Goal: Information Seeking & Learning: Learn about a topic

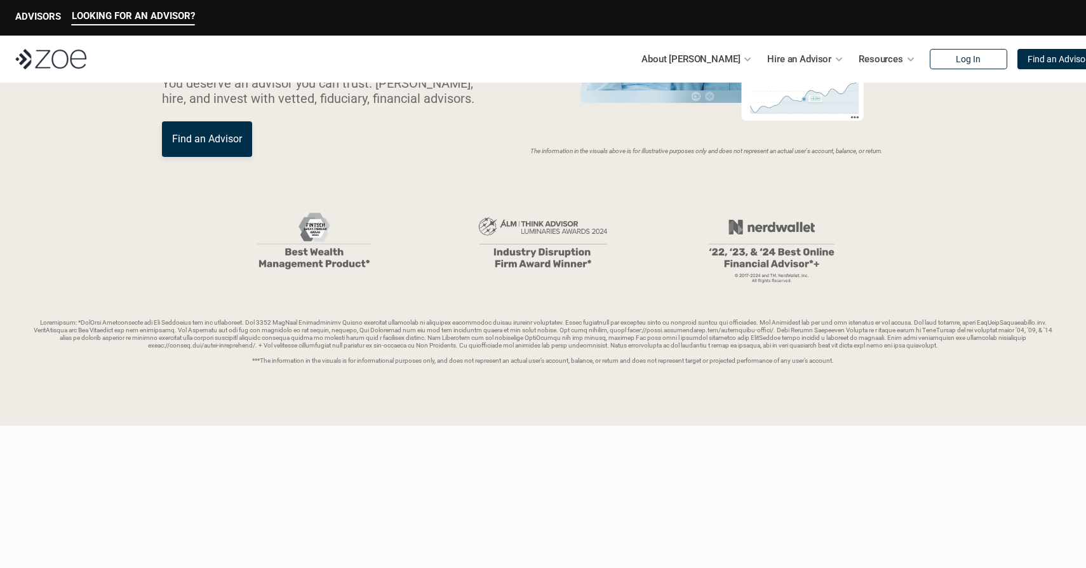
scroll to position [199, 0]
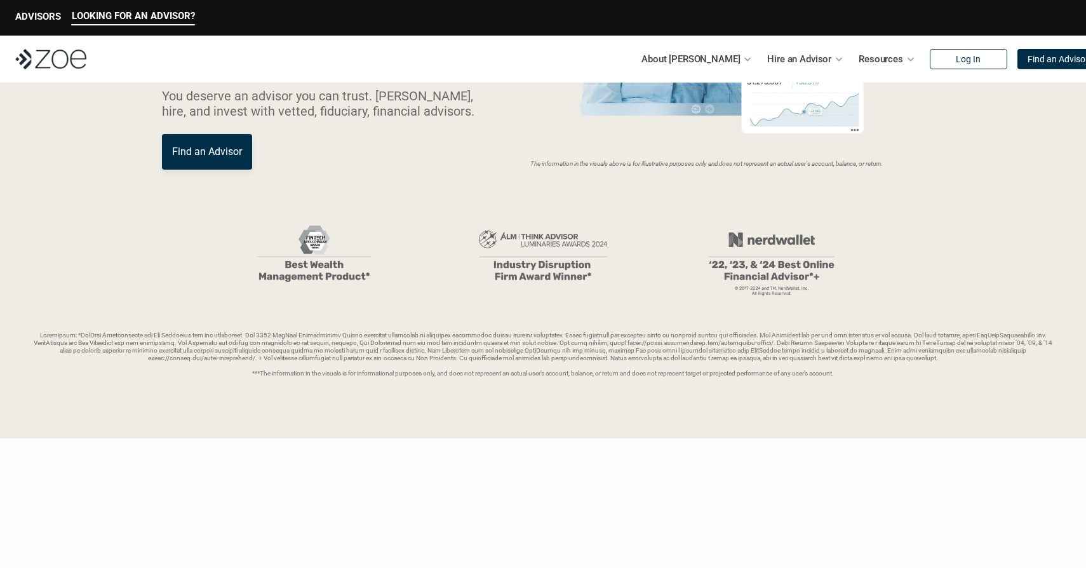
click at [211, 168] on link "Find an Advisor" at bounding box center [207, 152] width 90 height 36
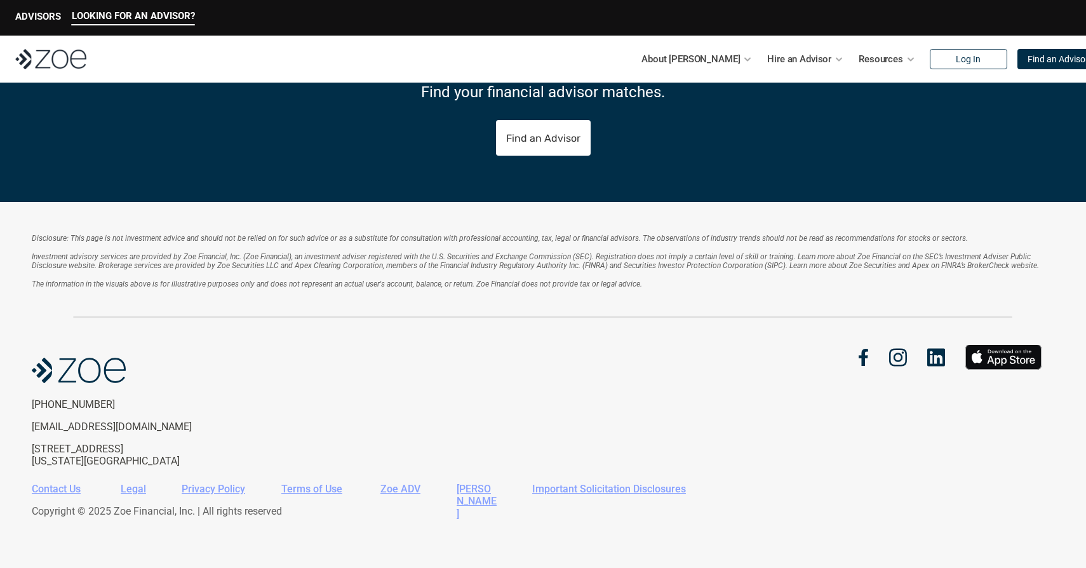
scroll to position [2329, 0]
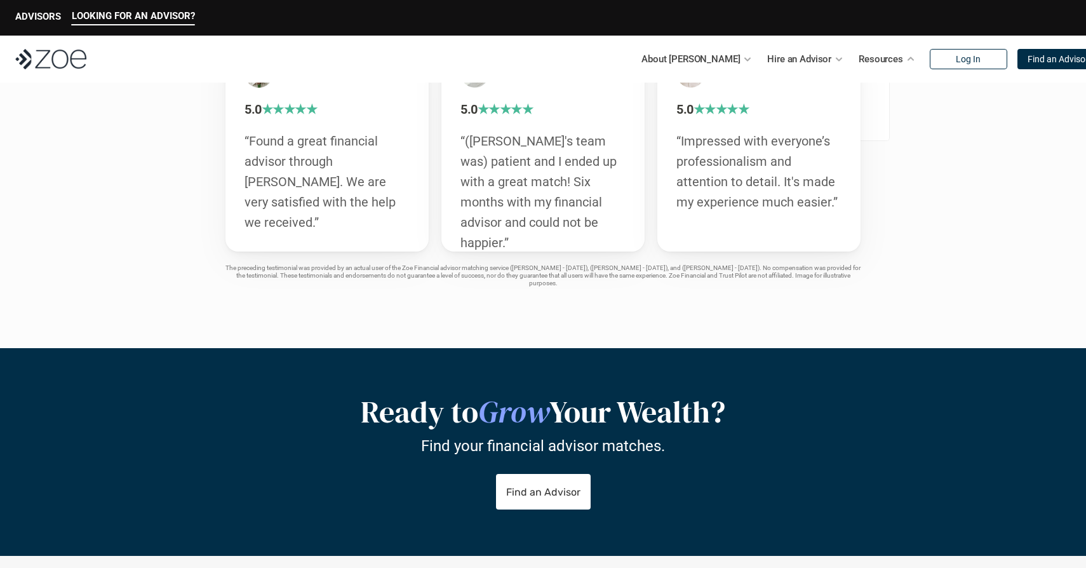
click at [859, 59] on p "Resources" at bounding box center [881, 59] width 44 height 19
click at [876, 55] on div "Resources" at bounding box center [887, 58] width 57 height 25
click at [793, 53] on p "Hire an Advisor" at bounding box center [799, 59] width 64 height 19
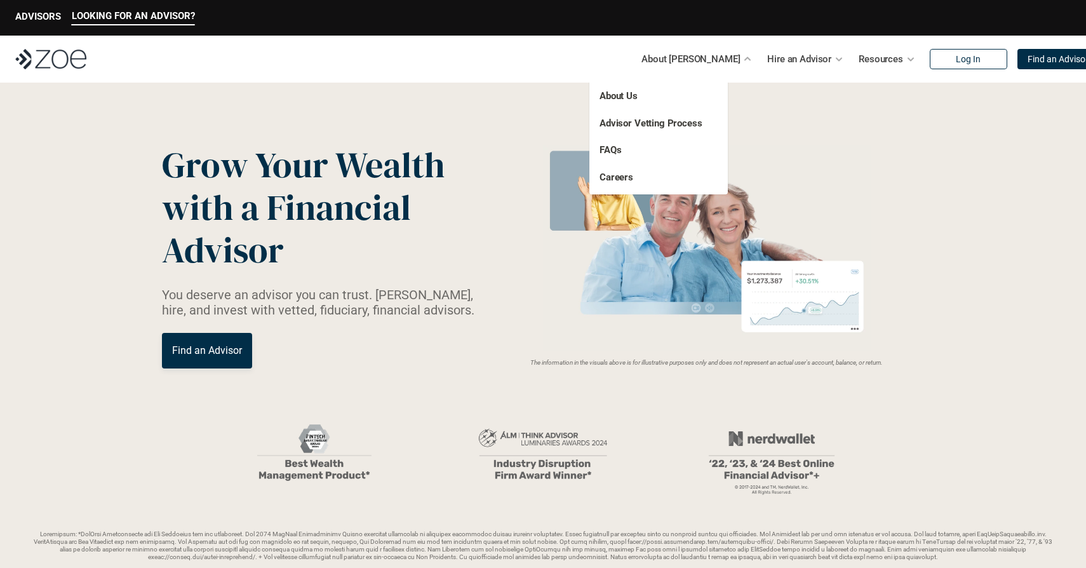
click at [609, 156] on p "FAQs" at bounding box center [638, 150] width 76 height 15
click at [611, 152] on link "FAQs" at bounding box center [611, 149] width 22 height 11
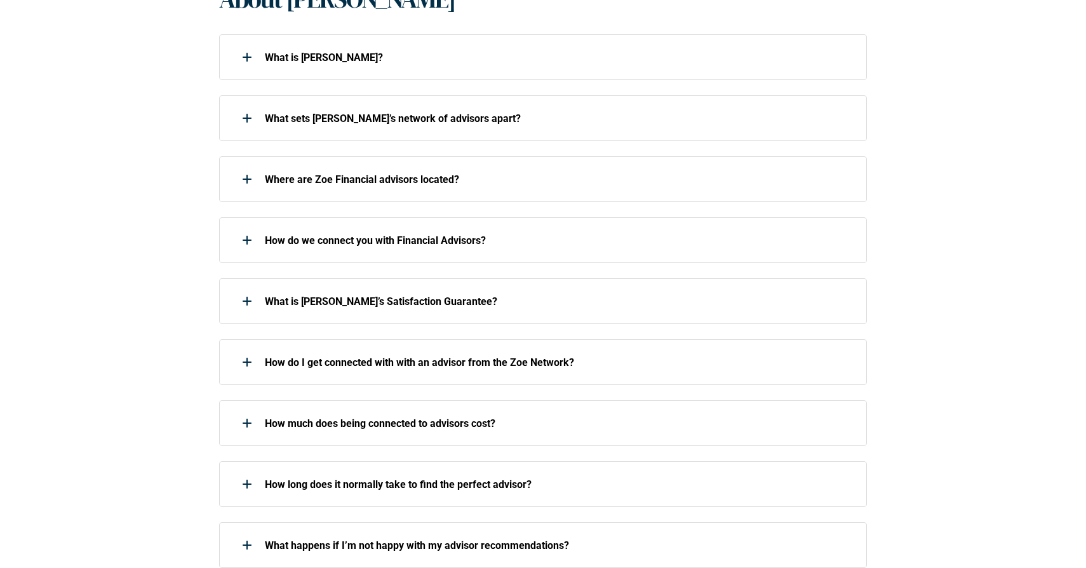
scroll to position [375, 0]
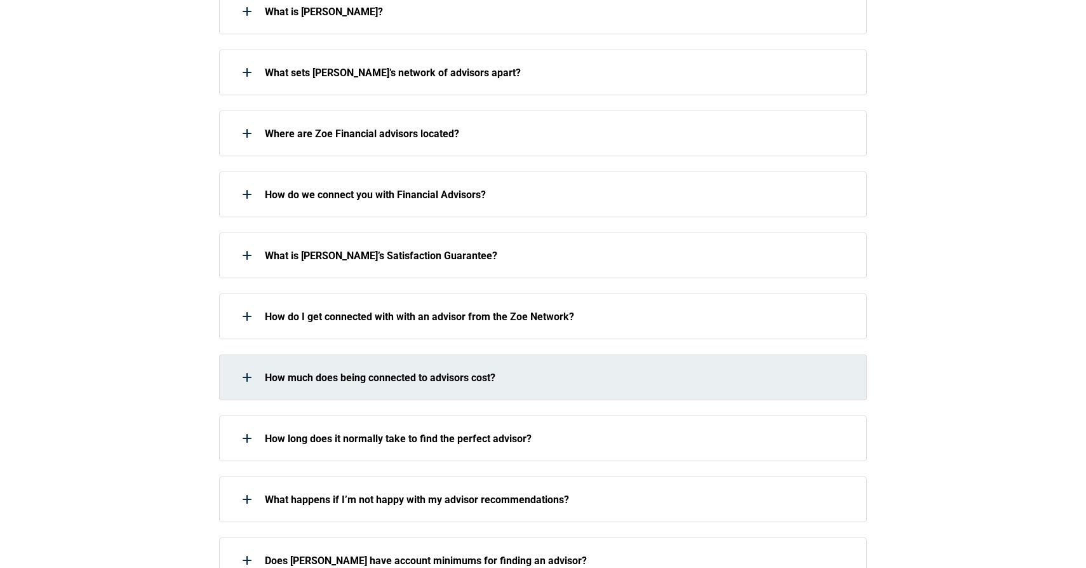
click at [285, 380] on p "How much does being connected to advisors cost?" at bounding box center [558, 378] width 586 height 12
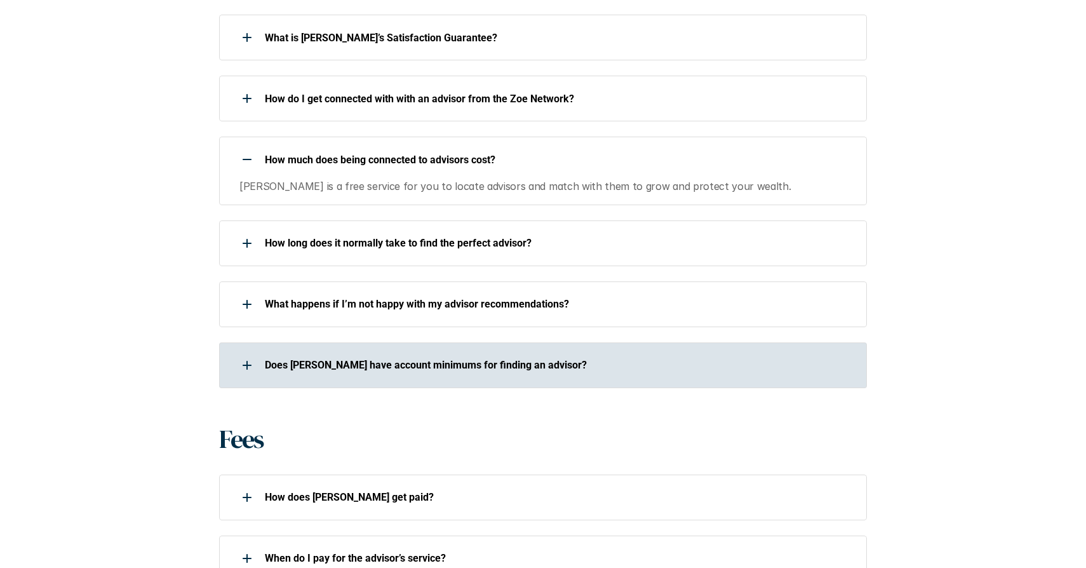
scroll to position [600, 0]
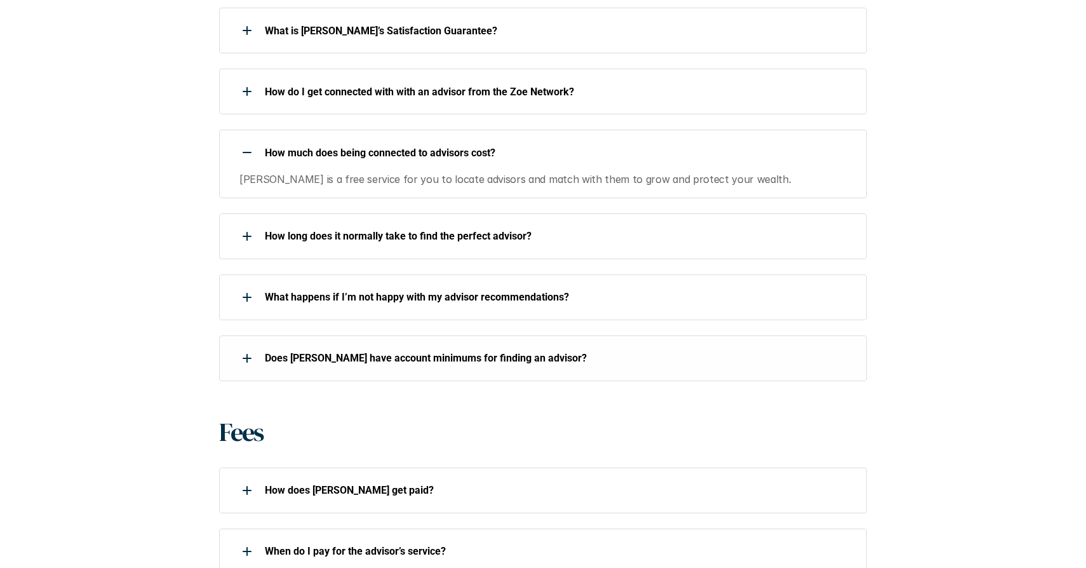
click at [281, 368] on div "Does Zoe have account minimums for finding an advisor?" at bounding box center [534, 358] width 631 height 25
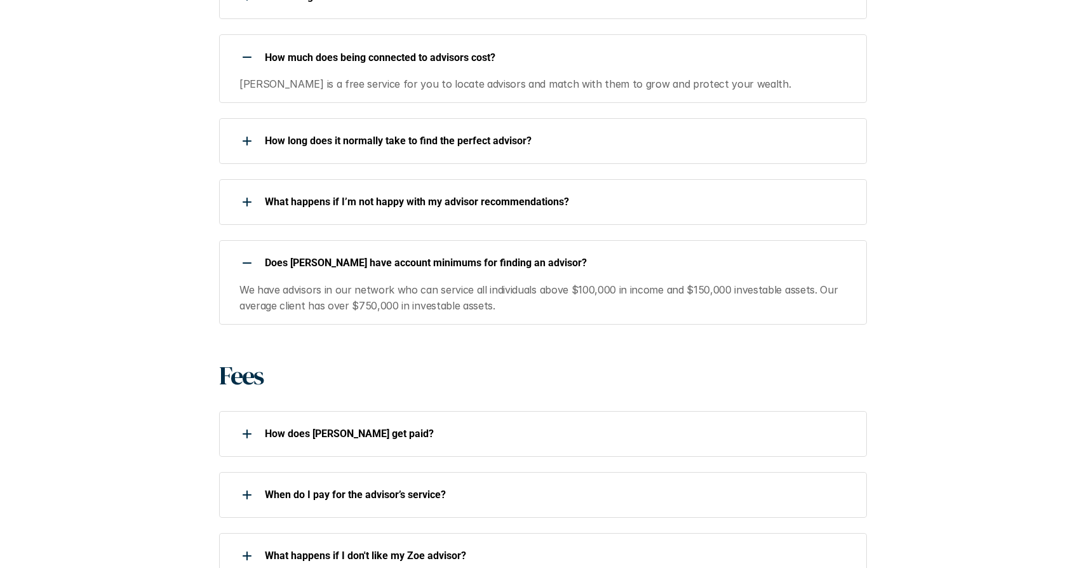
scroll to position [786, 0]
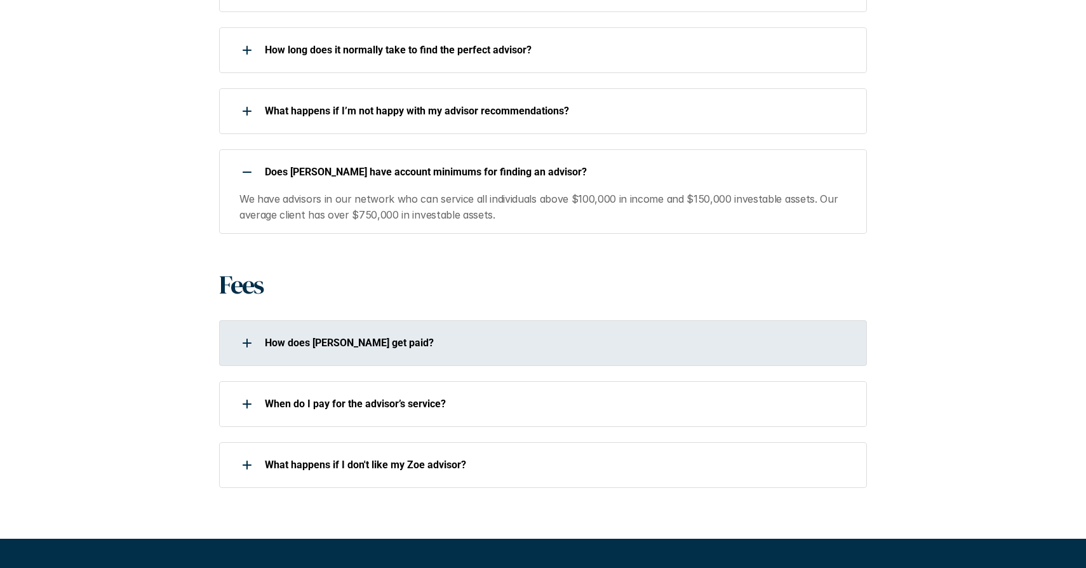
click at [264, 330] on div "How does Zoe get paid?" at bounding box center [534, 342] width 631 height 25
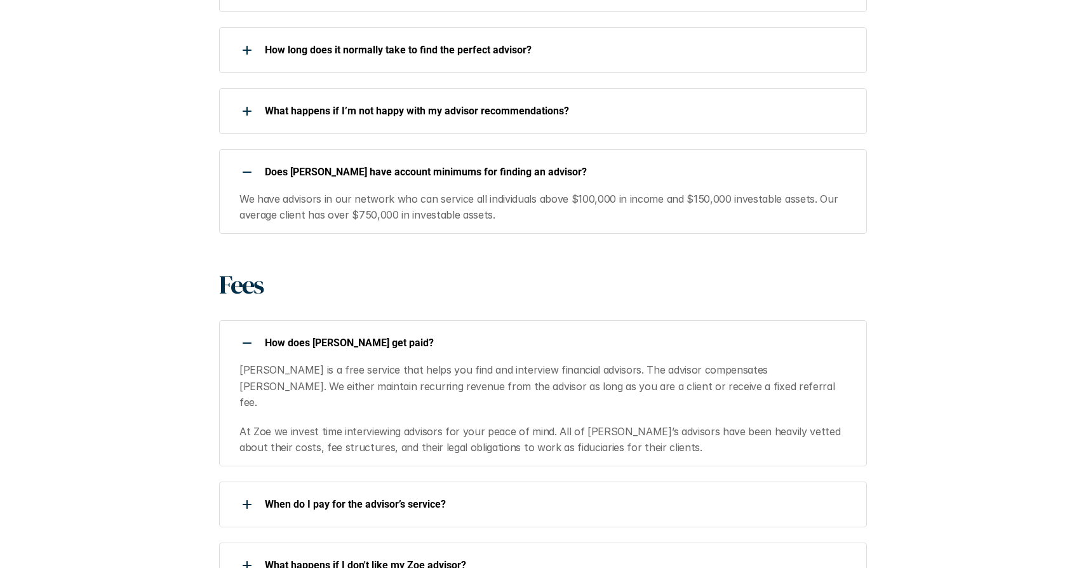
scroll to position [821, 0]
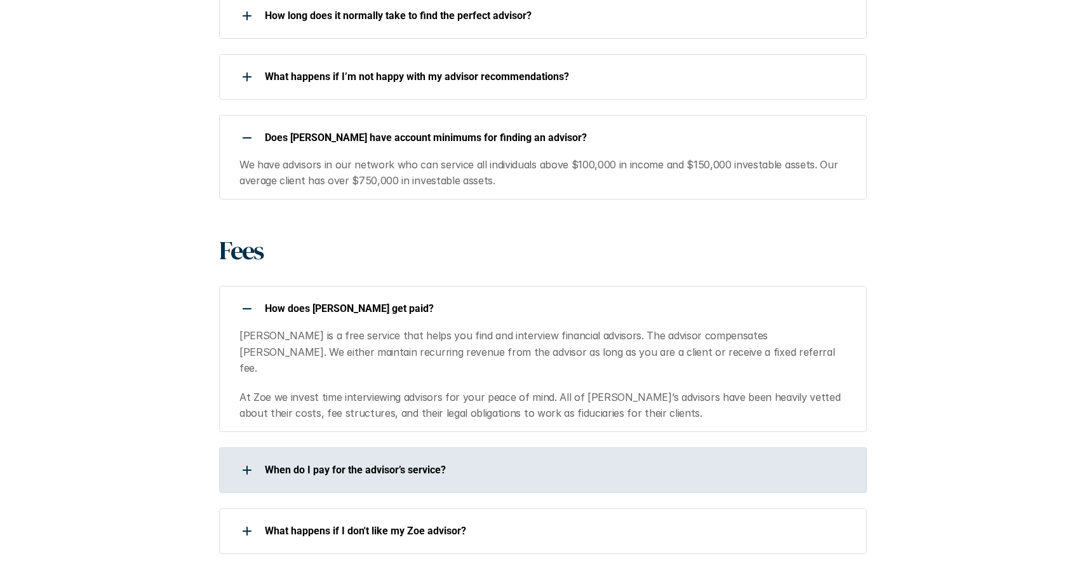
click at [283, 457] on div "When do I pay for the advisor’s service?" at bounding box center [534, 469] width 631 height 25
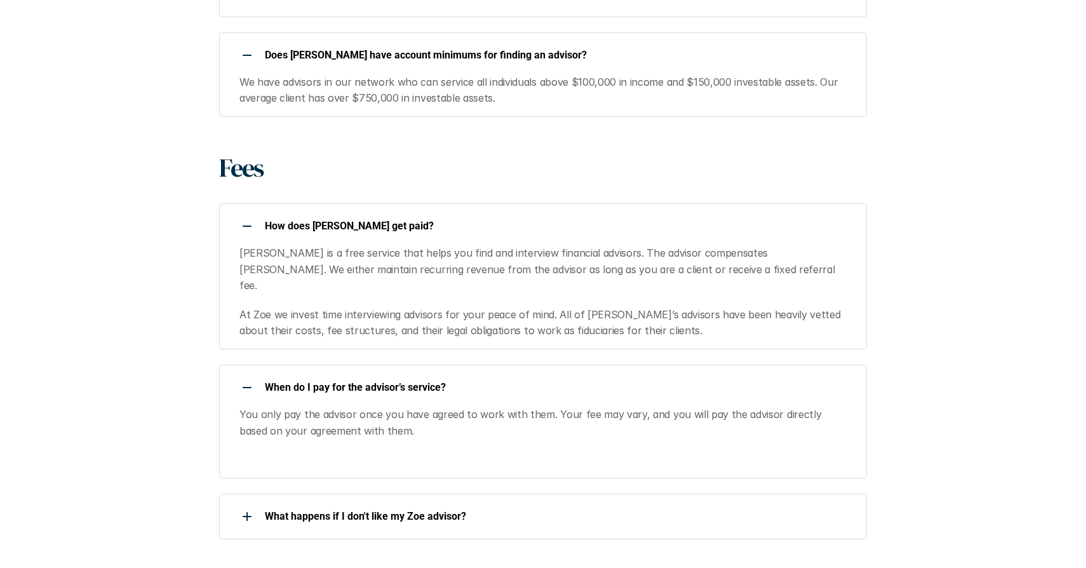
scroll to position [982, 0]
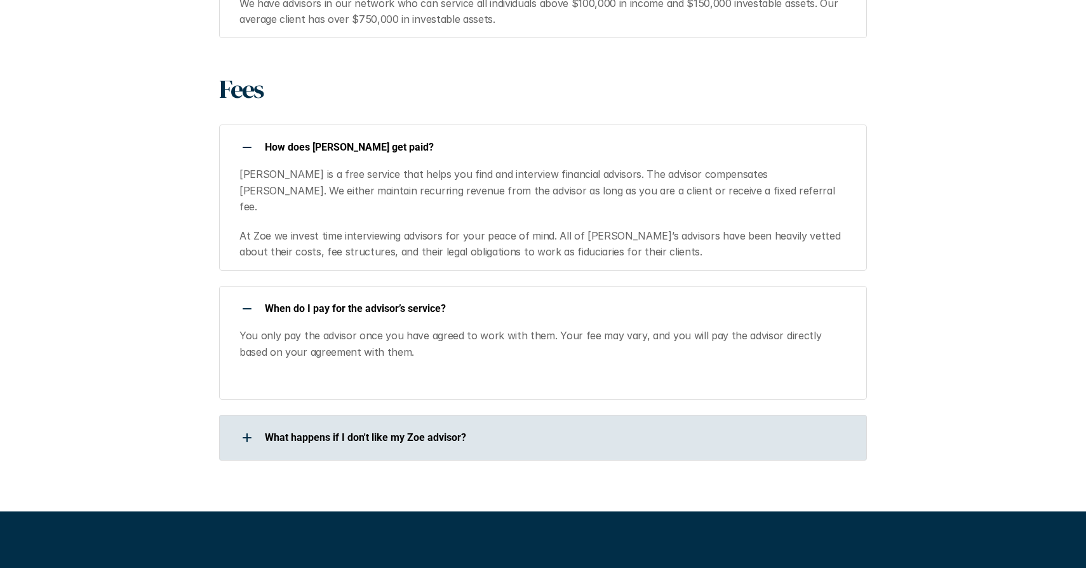
click at [254, 430] on div at bounding box center [246, 437] width 25 height 25
